Goal: Task Accomplishment & Management: Use online tool/utility

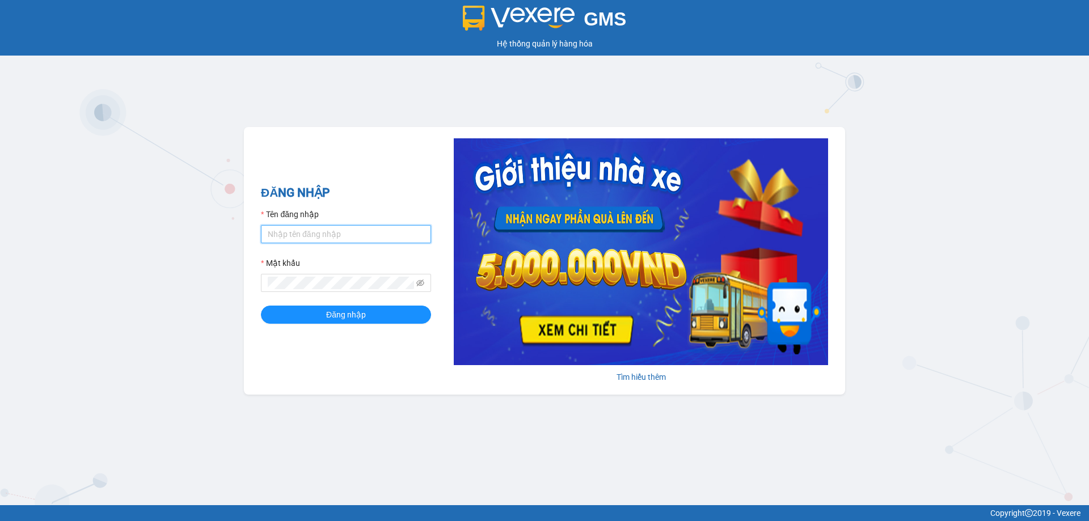
click at [309, 243] on input "Tên đăng nhập" at bounding box center [346, 234] width 170 height 18
type input "nhitd.ct"
click at [317, 317] on button "Đăng nhập" at bounding box center [346, 315] width 170 height 18
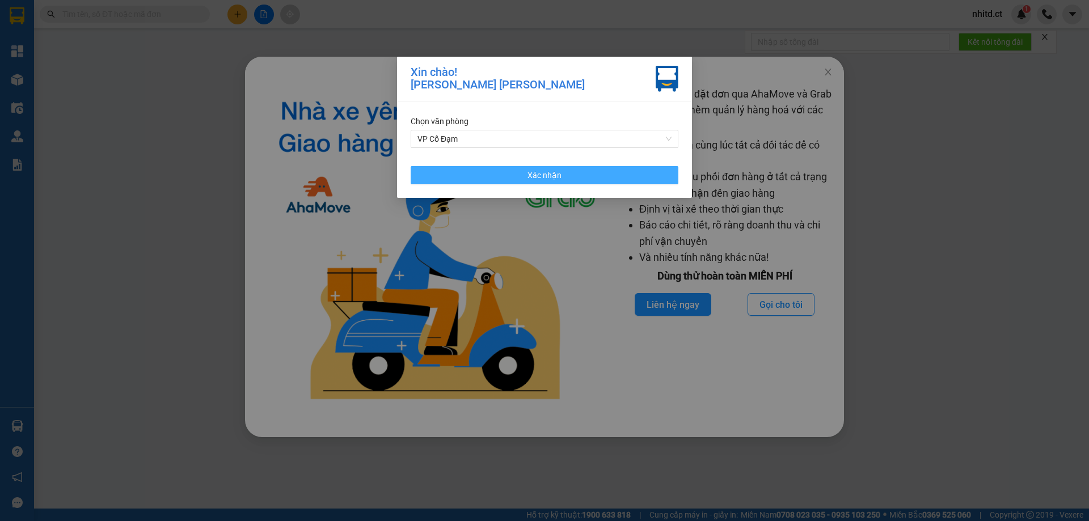
click at [624, 166] on button "Xác nhận" at bounding box center [545, 175] width 268 height 18
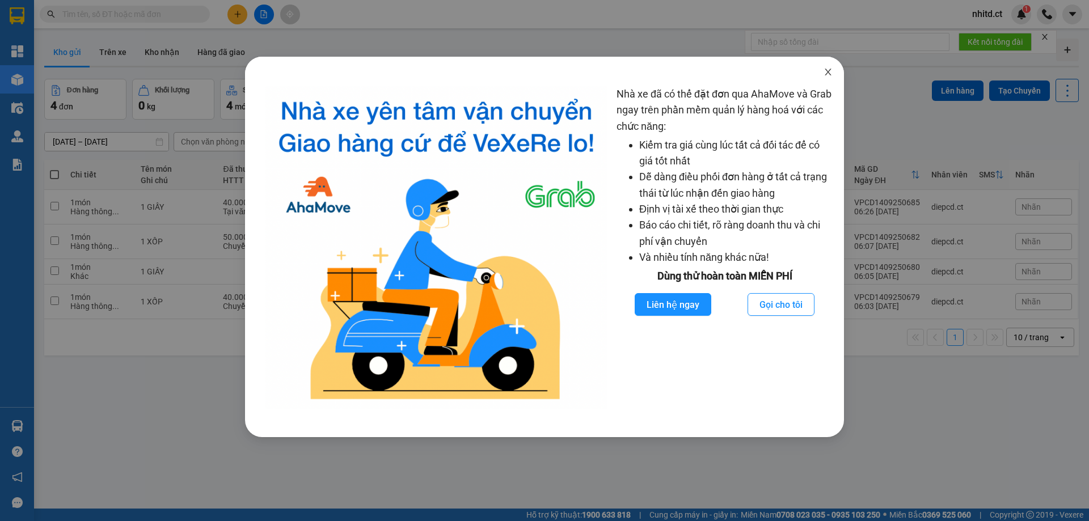
click at [826, 71] on icon "close" at bounding box center [828, 72] width 9 height 9
